Goal: Task Accomplishment & Management: Manage account settings

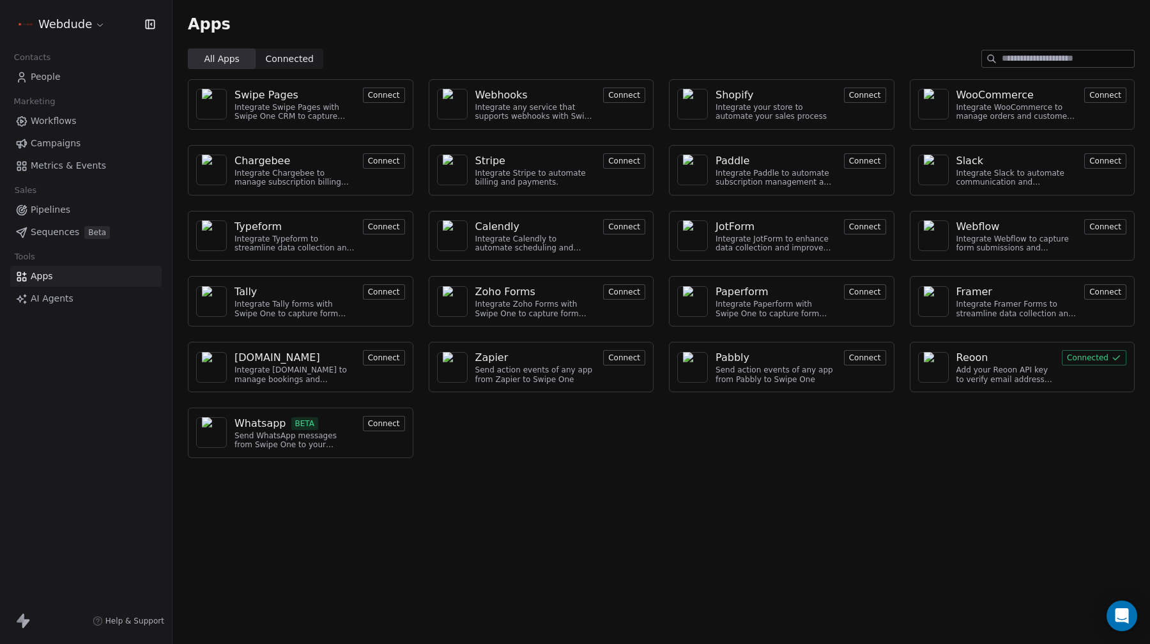
click at [577, 40] on div "Apps" at bounding box center [660, 24] width 977 height 49
click at [70, 123] on span "Workflows" at bounding box center [54, 120] width 46 height 13
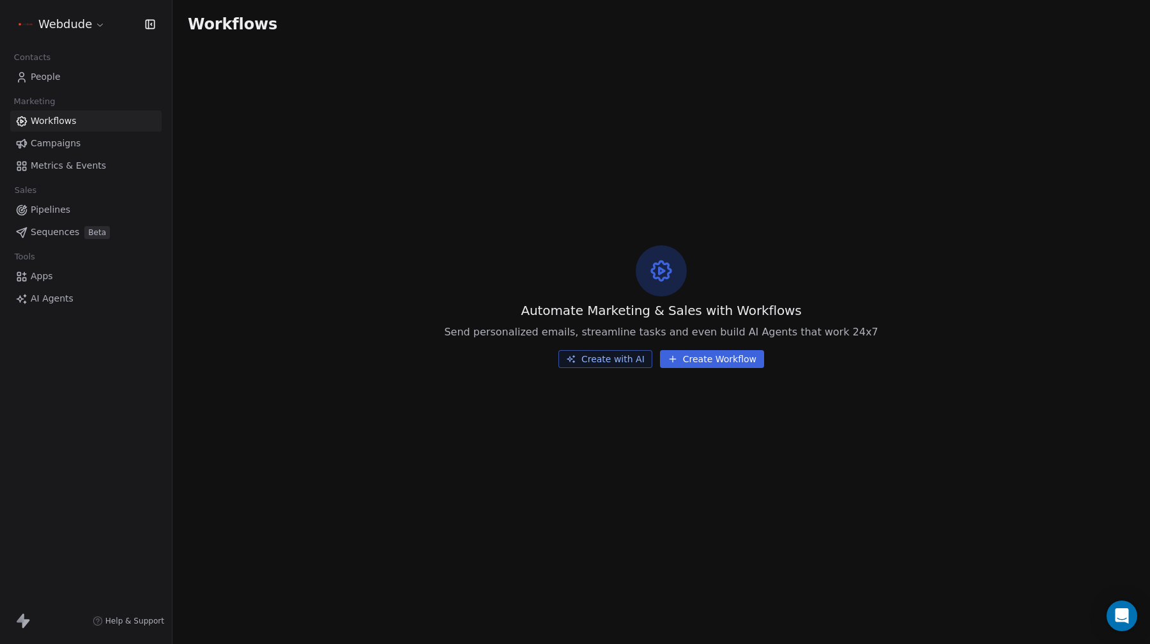
click at [34, 293] on span "AI Agents" at bounding box center [52, 298] width 43 height 13
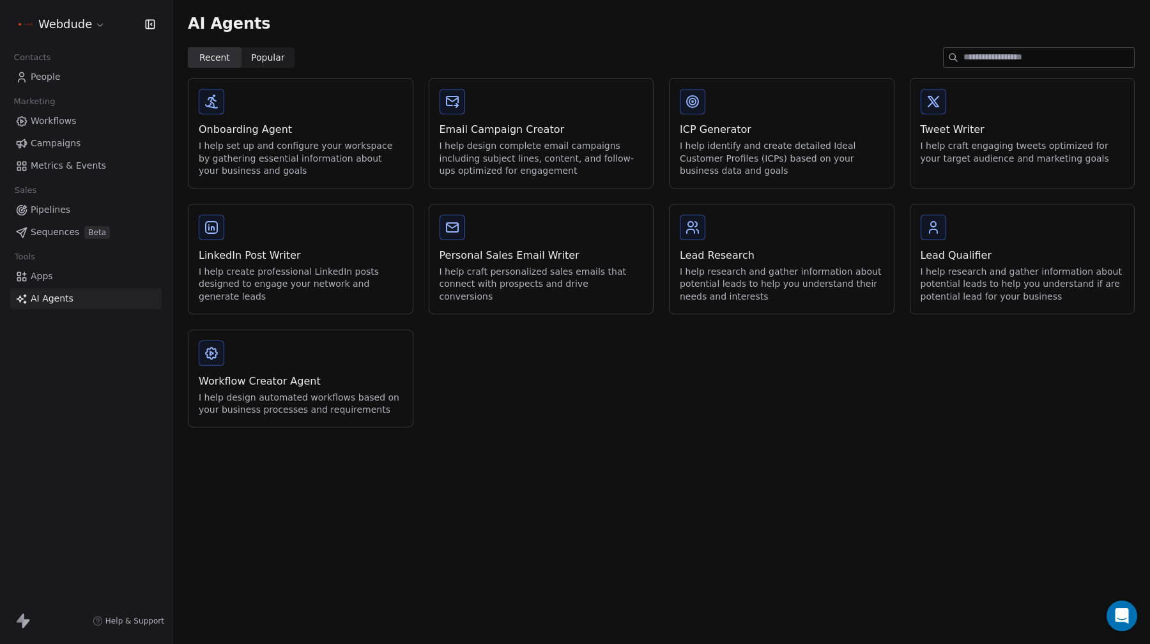
click at [696, 257] on div "Lead Research" at bounding box center [782, 255] width 204 height 15
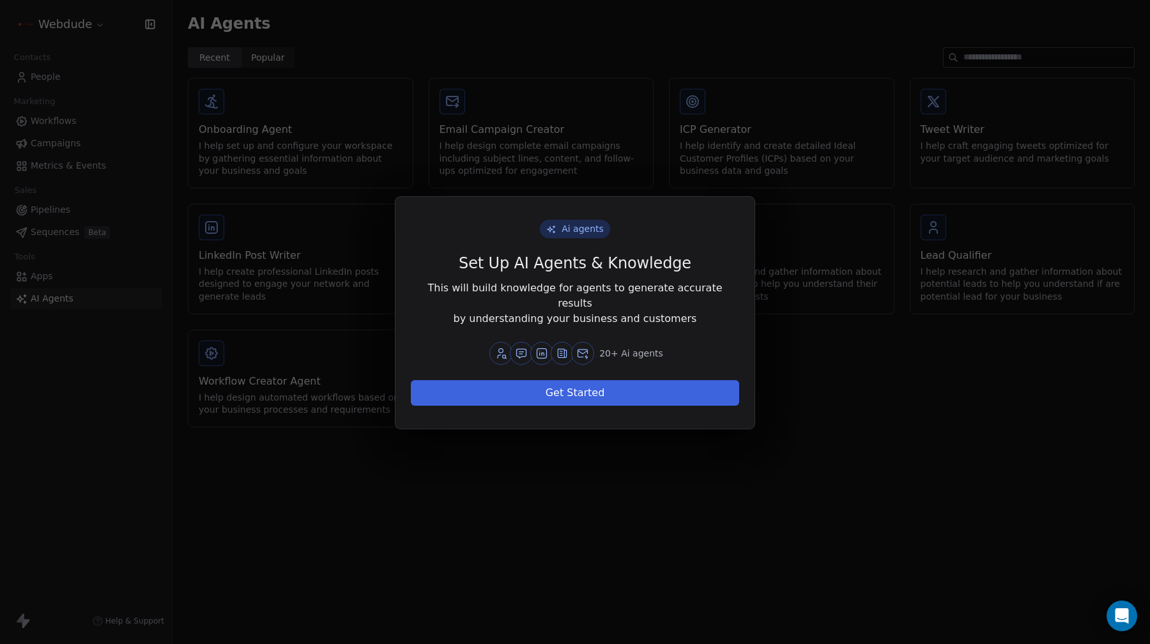
click at [280, 409] on div "Ai agents Set Up AI Agents & Knowledge This will build knowledge for agents to …" at bounding box center [575, 321] width 1150 height 291
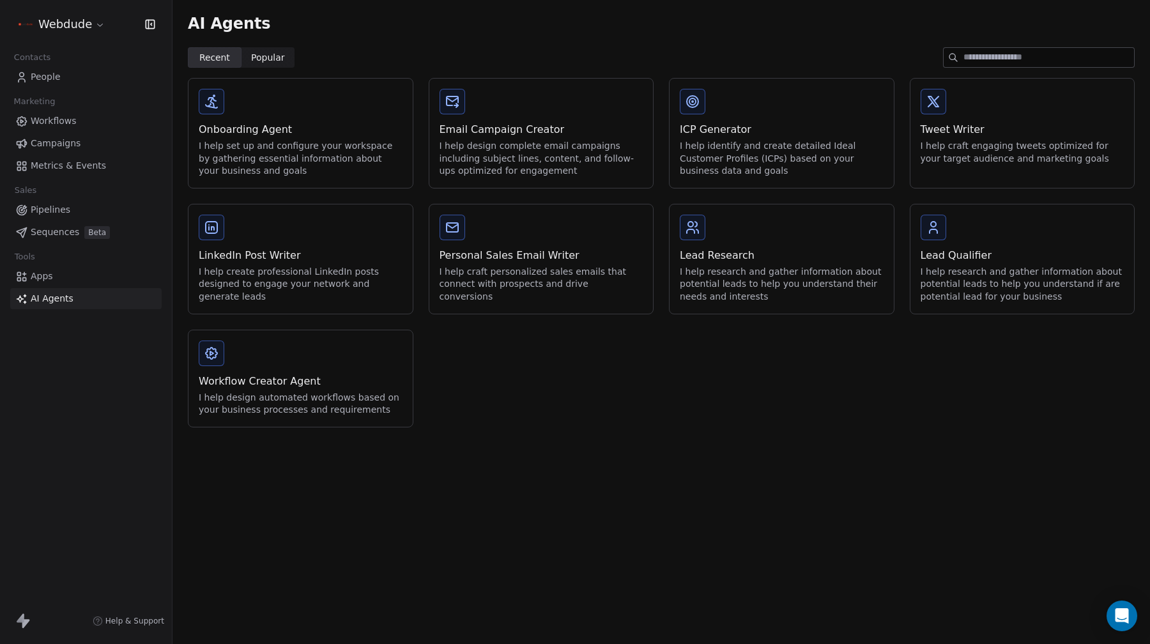
click at [13, 615] on div "Help & Support" at bounding box center [86, 621] width 172 height 46
click at [15, 620] on icon at bounding box center [22, 620] width 15 height 15
click at [25, 620] on icon at bounding box center [26, 623] width 8 height 9
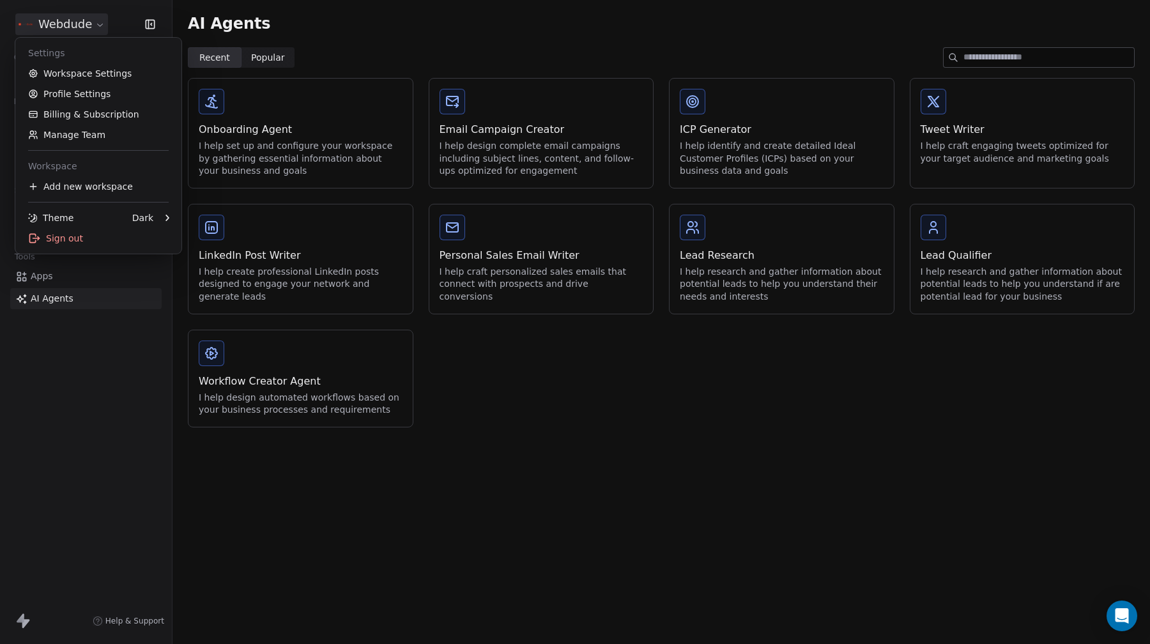
click at [75, 22] on html "Pricebuddy by promojagers NaN/NaN/NaN Hide [DOMAIN_NAME] Webdude Contacts Peopl…" at bounding box center [575, 322] width 1150 height 644
click at [91, 112] on link "Billing & Subscription" at bounding box center [98, 114] width 156 height 20
